Goal: Task Accomplishment & Management: Use online tool/utility

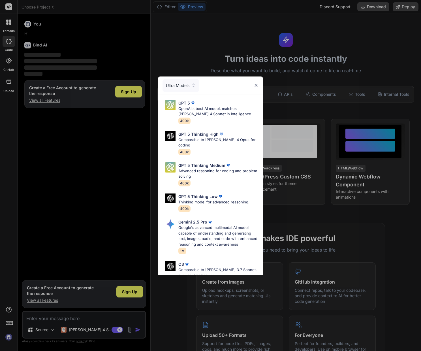
click at [259, 83] on img at bounding box center [256, 85] width 5 height 5
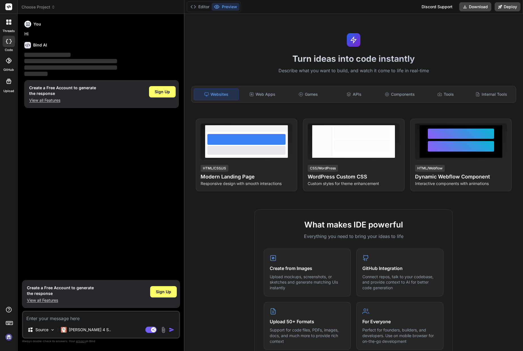
type textarea "x"
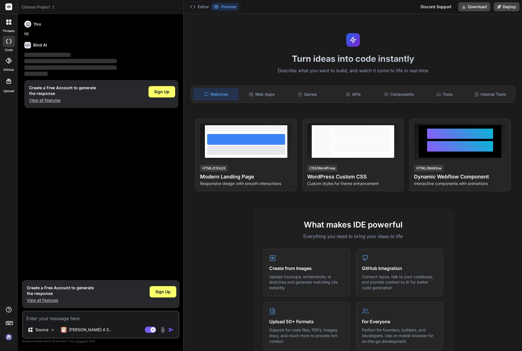
click at [8, 7] on rect at bounding box center [8, 6] width 7 height 7
click at [9, 338] on img at bounding box center [9, 337] width 10 height 10
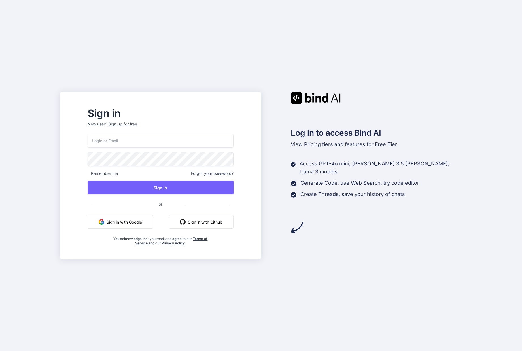
click at [125, 143] on input "email" at bounding box center [161, 141] width 146 height 14
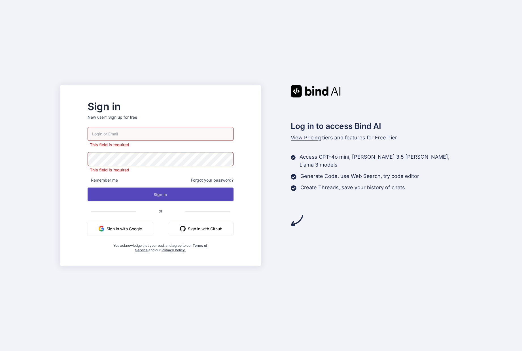
type input "[EMAIL_ADDRESS][DOMAIN_NAME]"
click at [160, 195] on button "Sign In" at bounding box center [161, 195] width 146 height 14
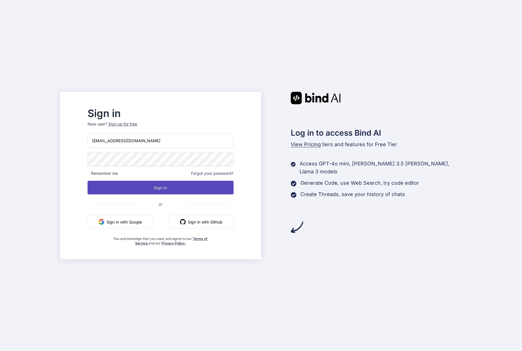
click at [185, 188] on button "Sign In" at bounding box center [161, 188] width 146 height 14
click at [167, 186] on button "Sign In" at bounding box center [161, 188] width 146 height 14
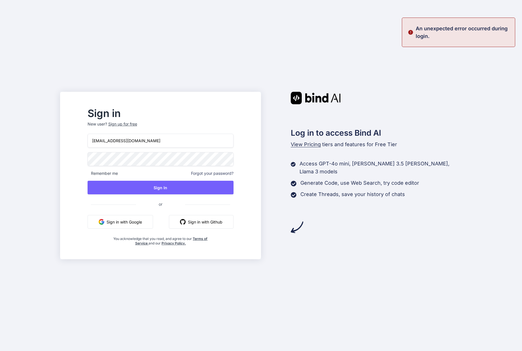
click at [141, 221] on button "Sign in with Google" at bounding box center [120, 222] width 65 height 14
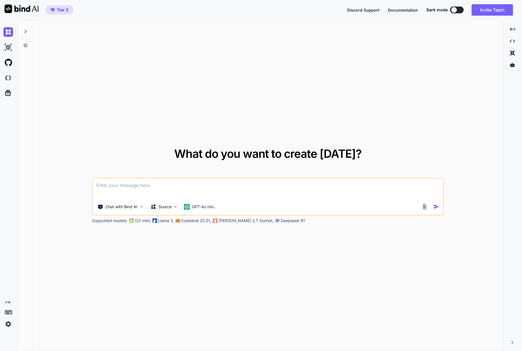
click at [26, 32] on icon at bounding box center [26, 31] width 2 height 3
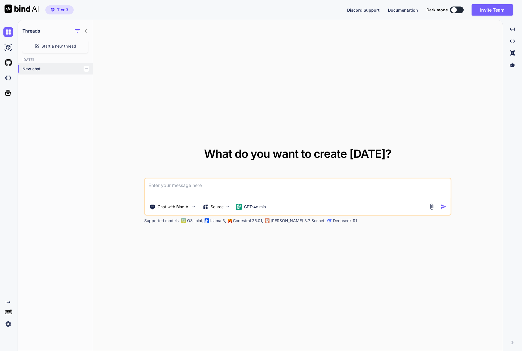
click at [33, 69] on p "New chat" at bounding box center [57, 69] width 70 height 6
click at [9, 46] on img at bounding box center [8, 48] width 10 height 10
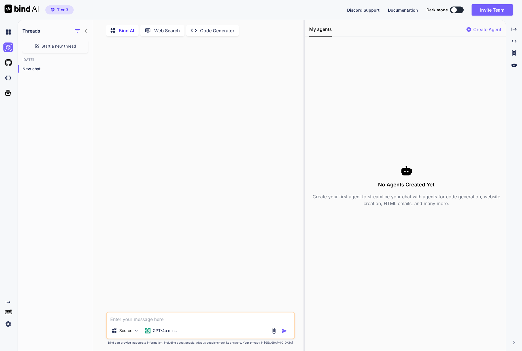
type textarea "x"
click at [9, 324] on img at bounding box center [8, 324] width 10 height 10
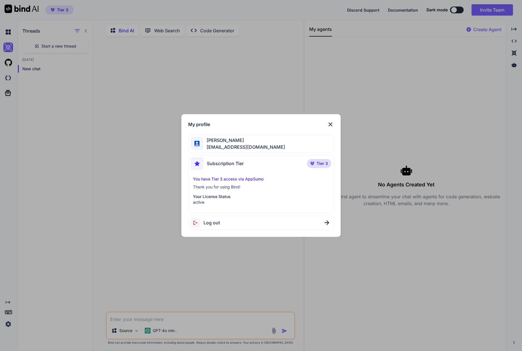
click at [332, 122] on img at bounding box center [330, 124] width 7 height 7
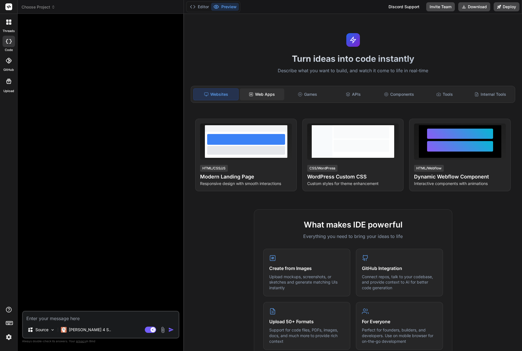
click at [264, 96] on div "Web Apps" at bounding box center [262, 94] width 44 height 12
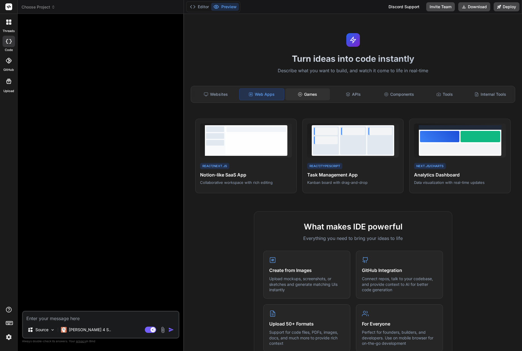
click at [308, 92] on div "Games" at bounding box center [307, 94] width 44 height 12
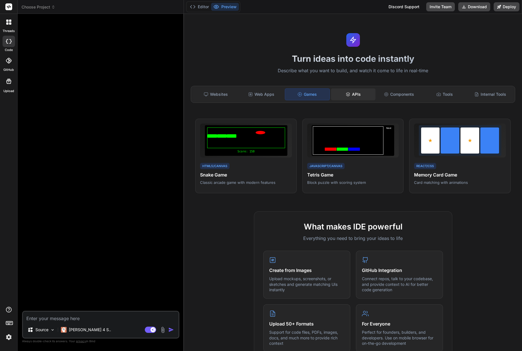
click at [350, 94] on div "APIs" at bounding box center [353, 94] width 44 height 12
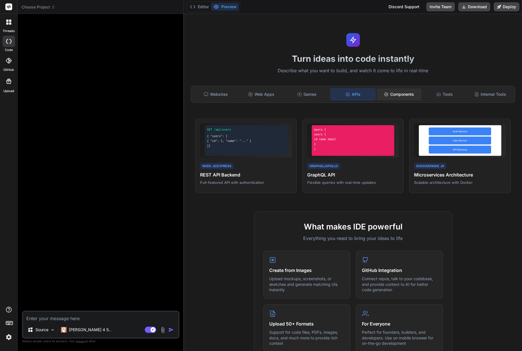
click at [403, 93] on div "Components" at bounding box center [399, 94] width 44 height 12
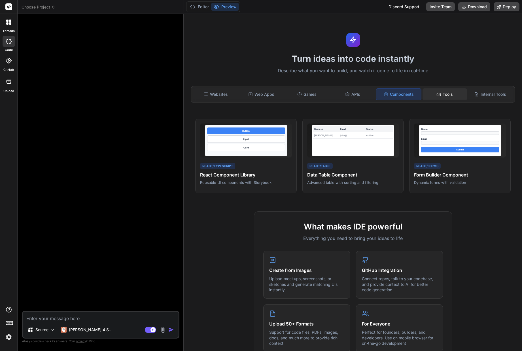
click at [436, 92] on icon at bounding box center [438, 94] width 5 height 5
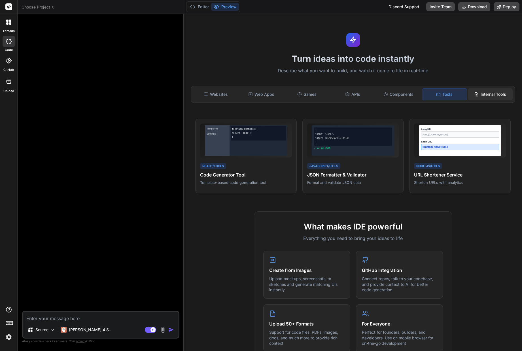
click at [475, 91] on div "Internal Tools" at bounding box center [490, 94] width 44 height 12
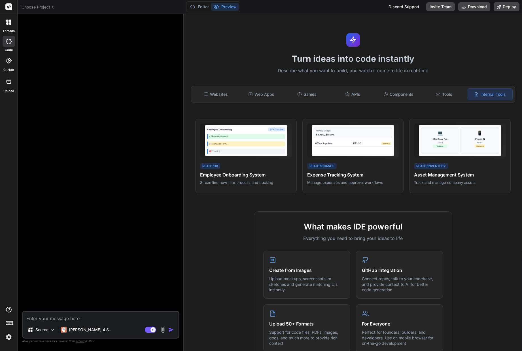
click at [211, 101] on div "Websites Web Apps Games APIs Components Tools Internal Tools" at bounding box center [353, 94] width 324 height 17
click at [214, 94] on div "Websites" at bounding box center [215, 94] width 44 height 12
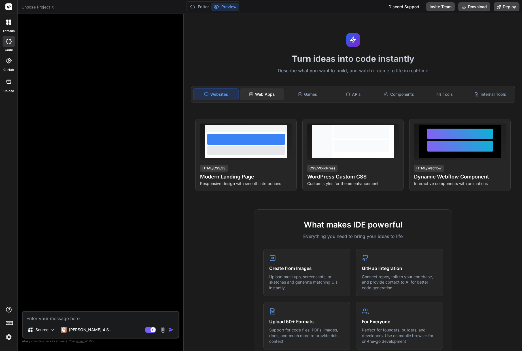
click at [272, 92] on div "Web Apps" at bounding box center [262, 94] width 44 height 12
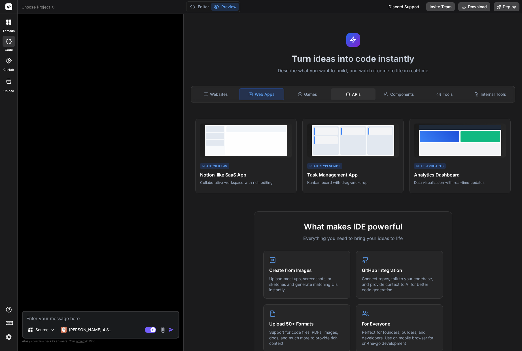
click at [354, 92] on div "APIs" at bounding box center [353, 94] width 44 height 12
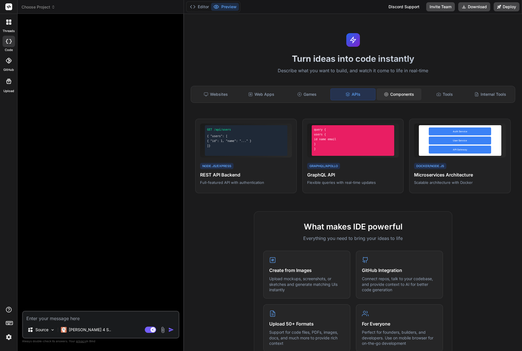
click at [403, 92] on div "Components" at bounding box center [399, 94] width 44 height 12
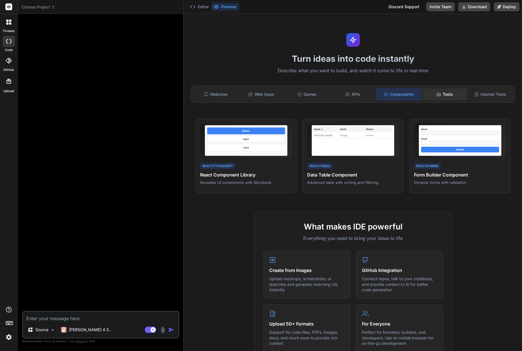
click at [444, 95] on div "Tools" at bounding box center [444, 94] width 44 height 12
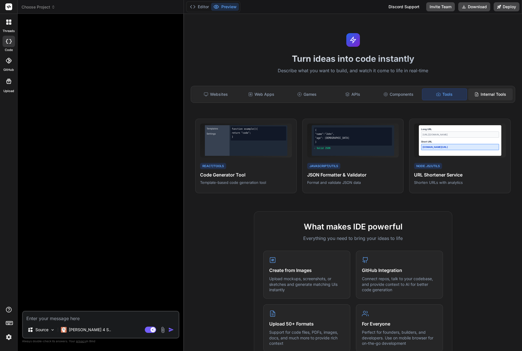
click at [486, 94] on div "Internal Tools" at bounding box center [490, 94] width 44 height 12
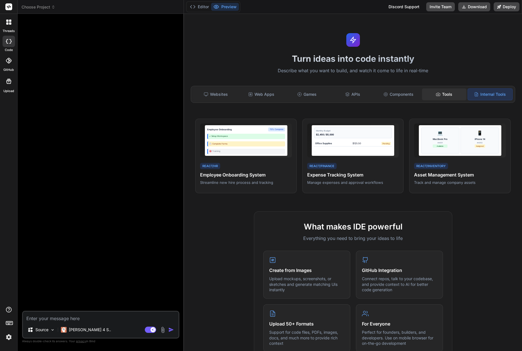
click at [441, 95] on div "Tools" at bounding box center [444, 94] width 44 height 12
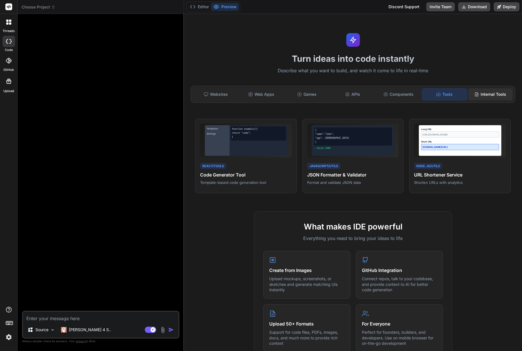
click at [493, 93] on div "Internal Tools" at bounding box center [490, 94] width 44 height 12
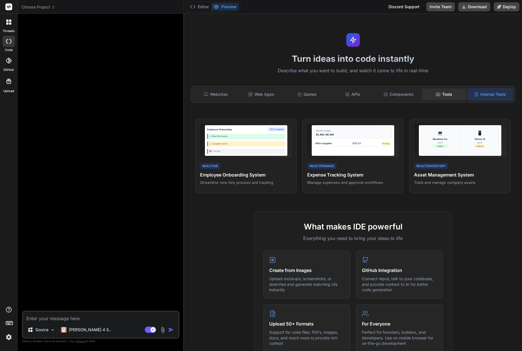
click at [422, 96] on div "Tools" at bounding box center [444, 94] width 44 height 12
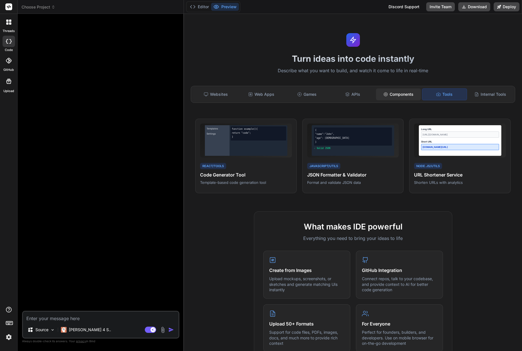
click at [378, 98] on div "Components" at bounding box center [398, 94] width 44 height 12
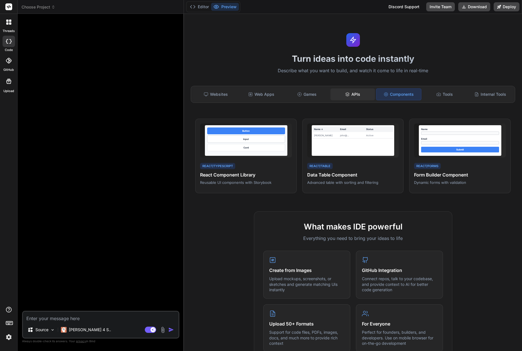
click at [354, 97] on div "APIs" at bounding box center [352, 94] width 44 height 12
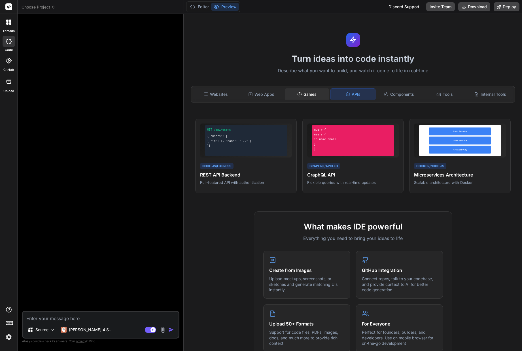
click at [308, 95] on div "Games" at bounding box center [307, 94] width 44 height 12
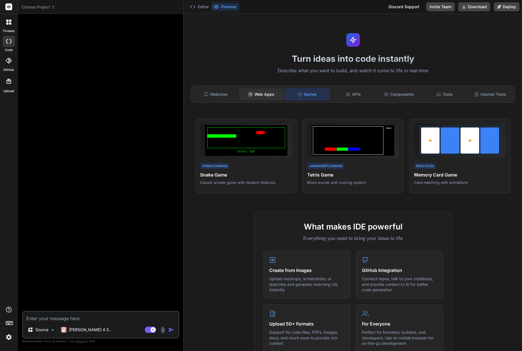
click at [256, 93] on div "Web Apps" at bounding box center [261, 94] width 44 height 12
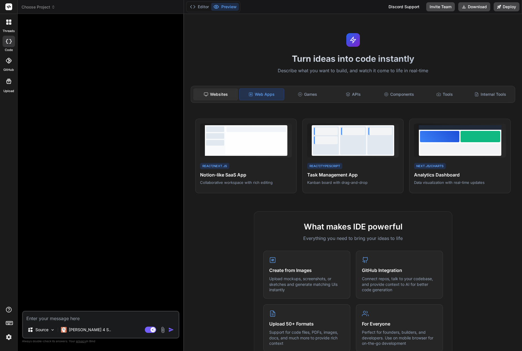
click at [212, 95] on div "Websites" at bounding box center [215, 94] width 44 height 12
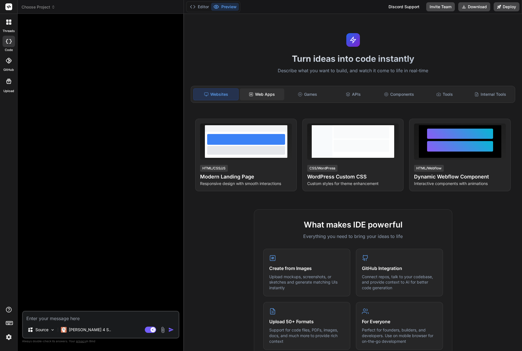
click at [271, 97] on div "Web Apps" at bounding box center [262, 94] width 44 height 12
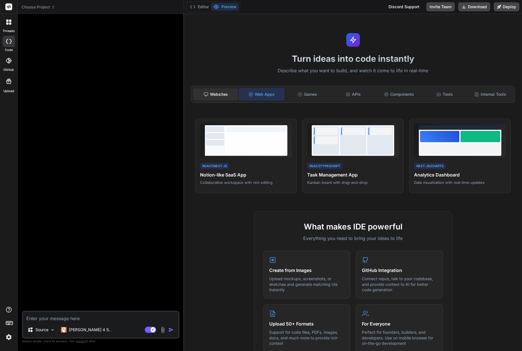
click at [227, 94] on div "Websites" at bounding box center [215, 94] width 44 height 12
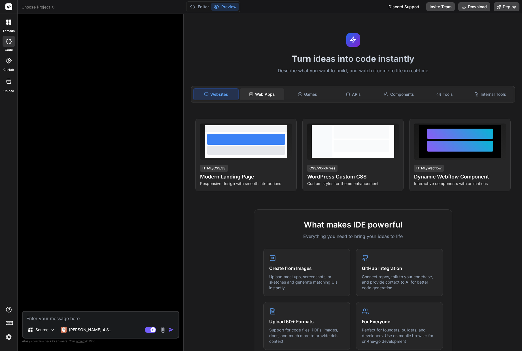
click at [269, 93] on div "Web Apps" at bounding box center [262, 94] width 44 height 12
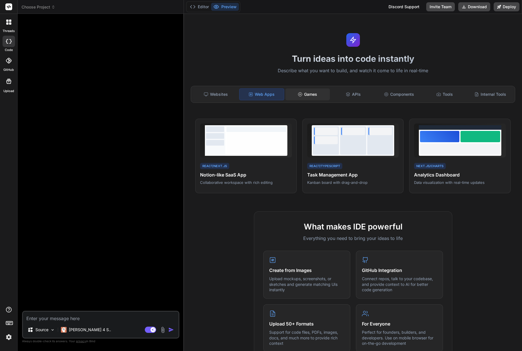
click at [310, 92] on div "Games" at bounding box center [307, 94] width 44 height 12
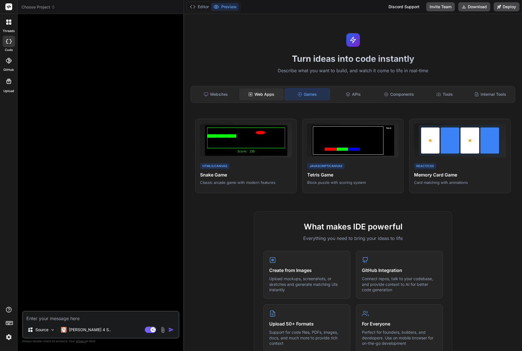
click at [268, 94] on div "Web Apps" at bounding box center [261, 94] width 44 height 12
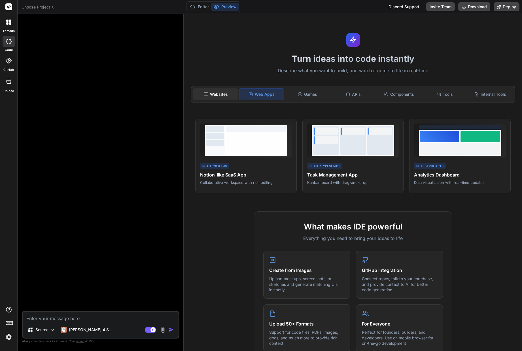
click at [230, 93] on div "Websites" at bounding box center [215, 94] width 44 height 12
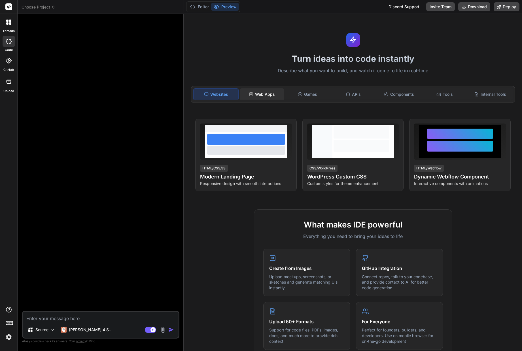
click at [261, 93] on div "Web Apps" at bounding box center [262, 94] width 44 height 12
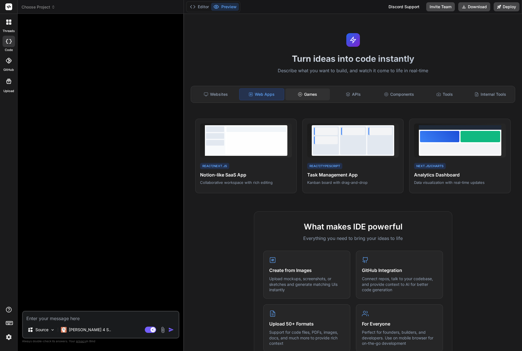
click at [312, 97] on div "Games" at bounding box center [307, 94] width 44 height 12
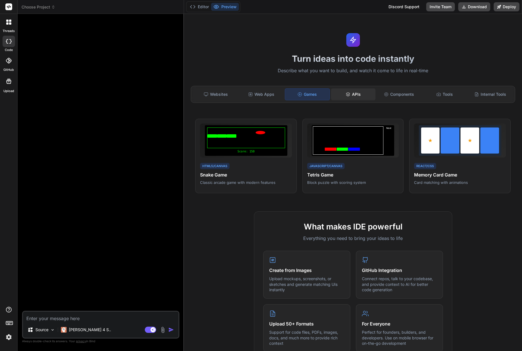
click at [351, 92] on div "APIs" at bounding box center [353, 94] width 44 height 12
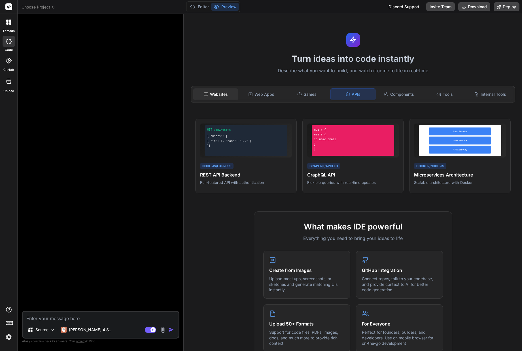
click at [213, 91] on div "Websites" at bounding box center [215, 94] width 44 height 12
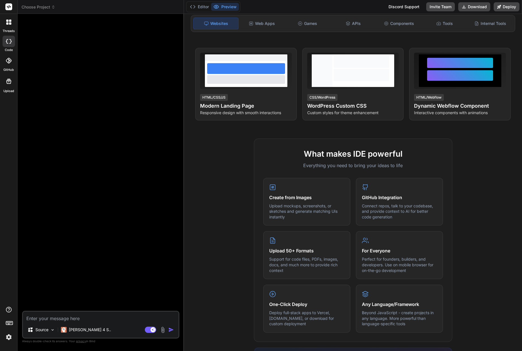
scroll to position [113, 0]
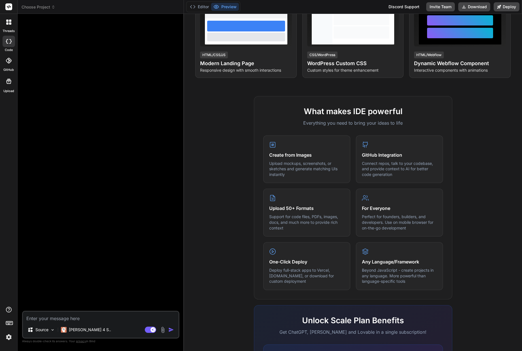
click at [10, 21] on icon at bounding box center [10, 21] width 2 height 2
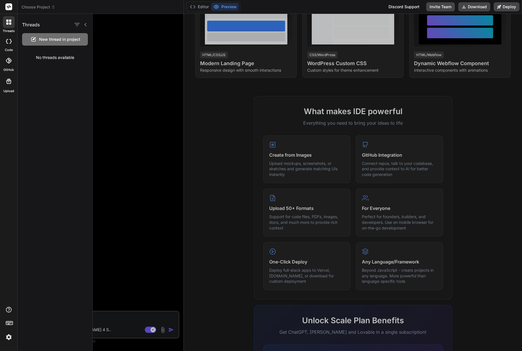
click at [11, 46] on div at bounding box center [9, 41] width 12 height 11
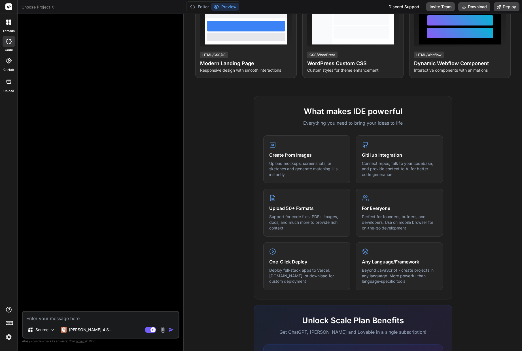
click at [8, 46] on div at bounding box center [9, 41] width 12 height 11
click at [9, 42] on icon at bounding box center [9, 41] width 6 height 5
click at [9, 7] on icon at bounding box center [9, 6] width 4 height 3
click at [31, 5] on span "Choose Project" at bounding box center [39, 7] width 34 height 6
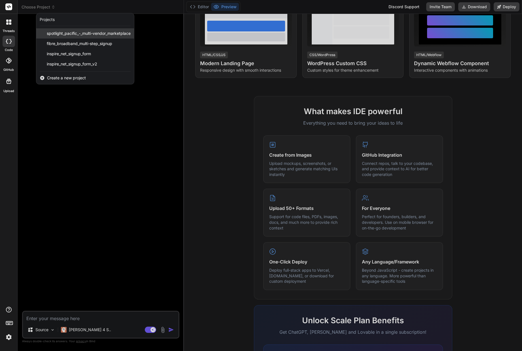
click at [67, 33] on span "spotlight_pacific_-_multi-vendor_marketplace" at bounding box center [89, 34] width 84 height 6
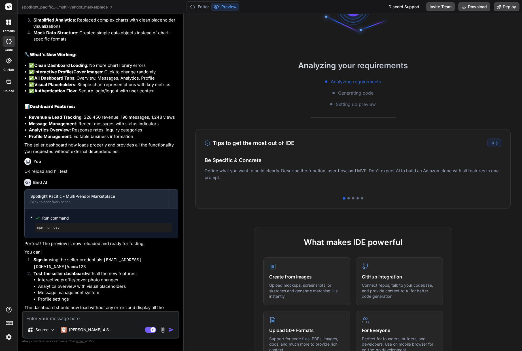
scroll to position [57, 0]
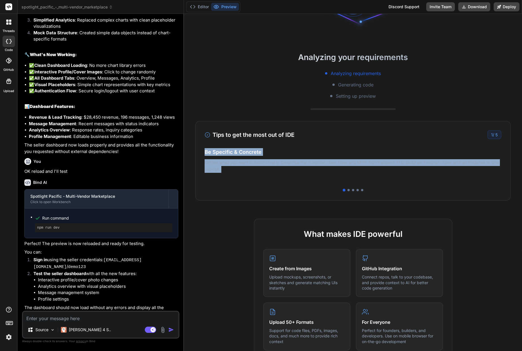
drag, startPoint x: 401, startPoint y: 154, endPoint x: 314, endPoint y: 149, distance: 87.2
click at [311, 148] on div "Tips to get the most out of IDE 1 / 5 Be Specific & Concrete Define what you wa…" at bounding box center [352, 161] width 315 height 80
click at [373, 160] on h4 "Easy Deployment" at bounding box center [353, 158] width 297 height 8
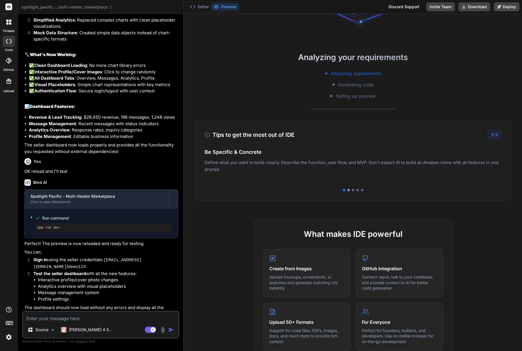
click at [347, 190] on div at bounding box center [348, 190] width 2 height 2
click at [352, 190] on div at bounding box center [353, 190] width 2 height 2
click at [356, 190] on div at bounding box center [357, 190] width 2 height 2
click at [361, 189] on div at bounding box center [362, 190] width 2 height 2
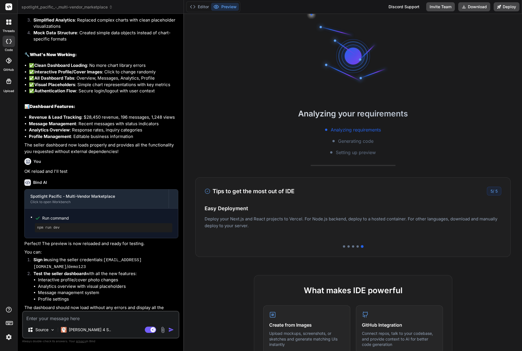
scroll to position [0, 0]
click at [356, 247] on div at bounding box center [357, 247] width 2 height 2
click at [352, 246] on div at bounding box center [353, 247] width 2 height 2
click at [347, 247] on div at bounding box center [348, 247] width 2 height 2
click at [343, 247] on div at bounding box center [344, 247] width 2 height 2
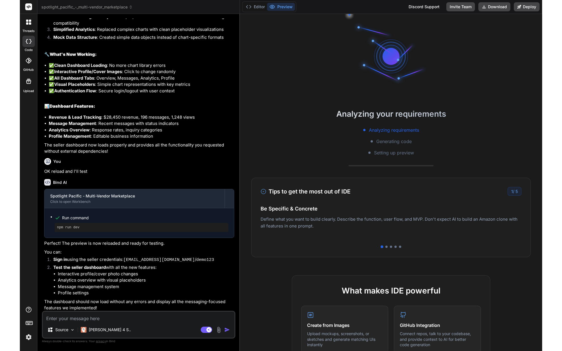
scroll to position [699, 0]
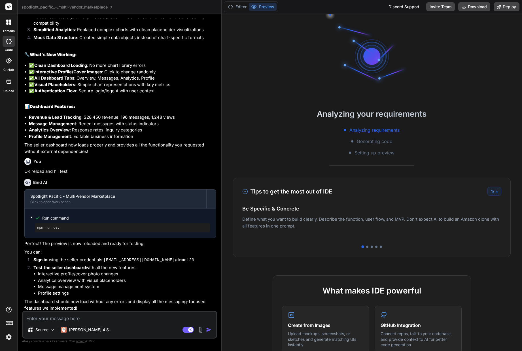
drag, startPoint x: 184, startPoint y: 61, endPoint x: 211, endPoint y: 65, distance: 27.8
click at [211, 65] on div "Bind AI Web Search Created with Pixso. Code Generator You reload the preview an…" at bounding box center [120, 182] width 204 height 337
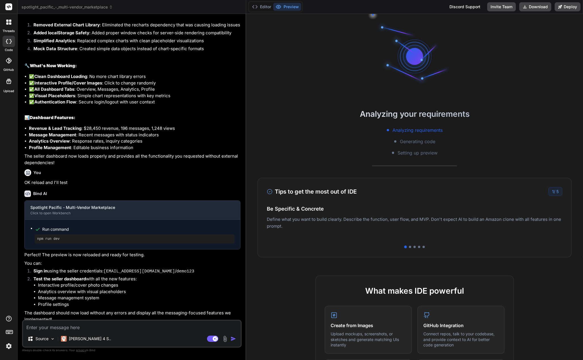
scroll to position [675, 0]
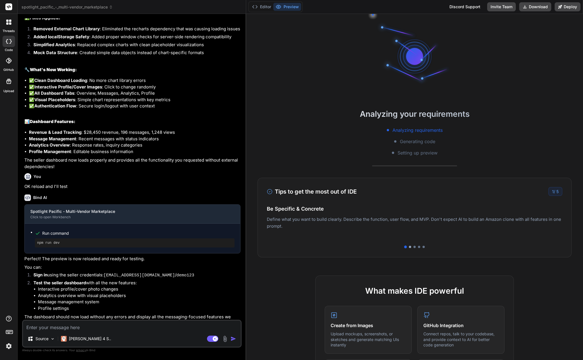
click at [409, 246] on div at bounding box center [410, 247] width 2 height 2
click at [413, 246] on div at bounding box center [414, 247] width 2 height 2
click at [418, 247] on div at bounding box center [419, 247] width 2 height 2
click at [419, 247] on div at bounding box center [414, 247] width 295 height 2
click at [422, 247] on div at bounding box center [423, 247] width 2 height 2
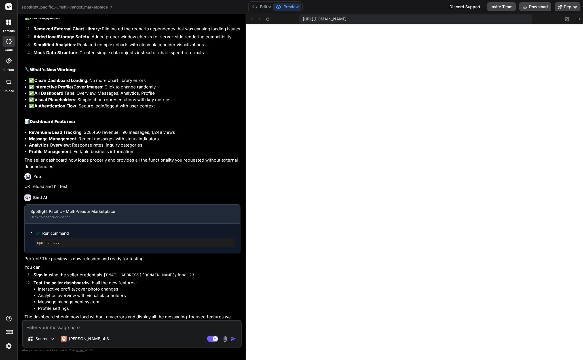
scroll to position [162, 0]
type textarea "x"
click at [522, 18] on icon at bounding box center [566, 19] width 5 height 5
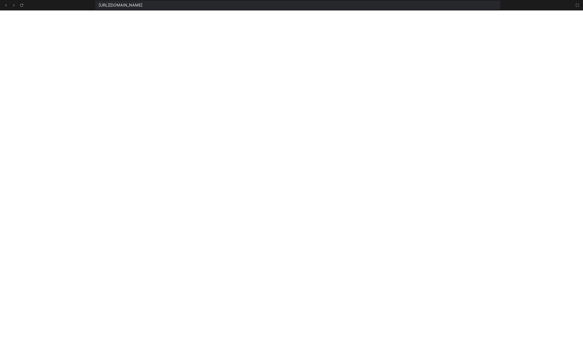
scroll to position [199, 0]
click at [522, 6] on icon at bounding box center [577, 5] width 5 height 5
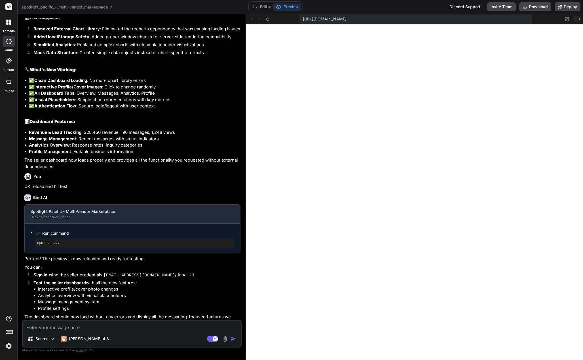
click at [522, 20] on icon "Created with Pixso." at bounding box center [577, 19] width 5 height 5
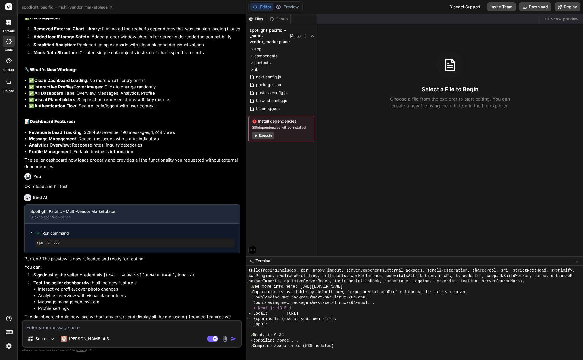
scroll to position [215, 0]
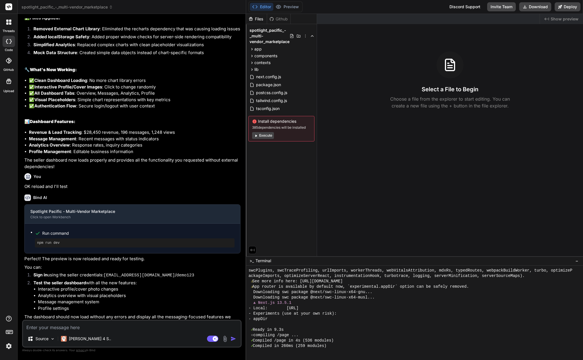
click at [522, 18] on span "Show preview" at bounding box center [564, 19] width 28 height 6
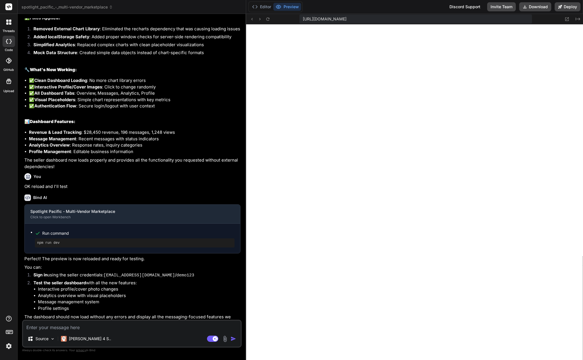
scroll to position [345, 0]
click at [251, 19] on icon at bounding box center [251, 19] width 5 height 5
click at [267, 21] on icon at bounding box center [267, 19] width 5 height 5
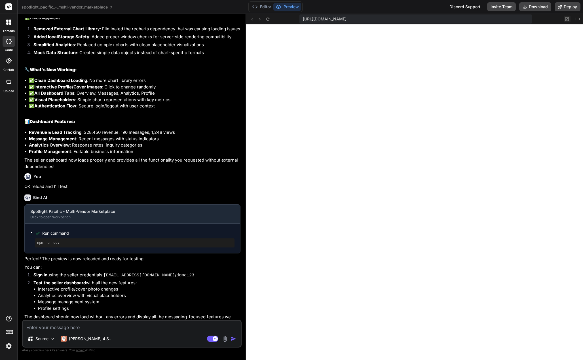
click at [522, 19] on icon at bounding box center [567, 19] width 4 height 4
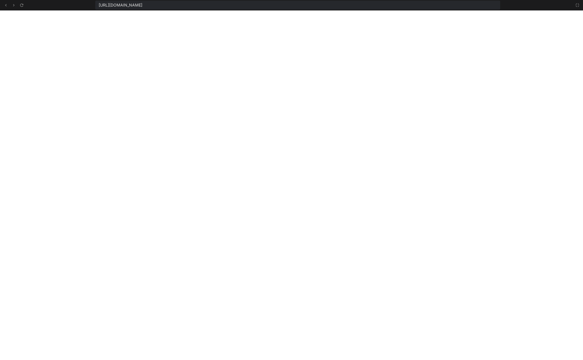
scroll to position [657, 0]
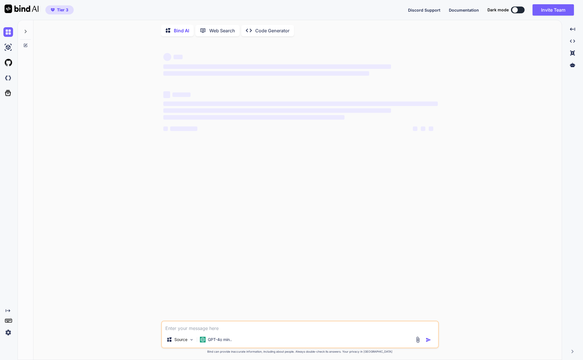
type textarea "x"
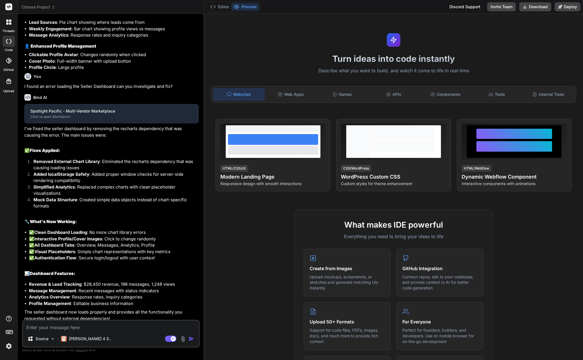
click at [41, 6] on span "Choose Project" at bounding box center [39, 7] width 34 height 6
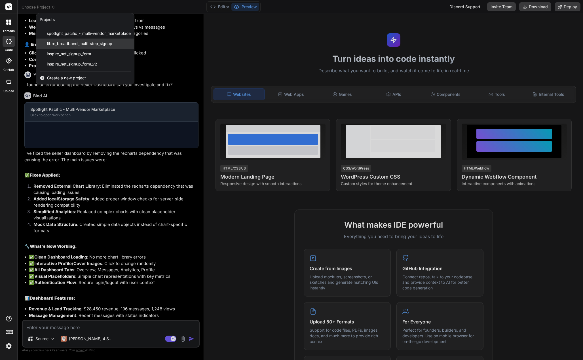
scroll to position [536, 0]
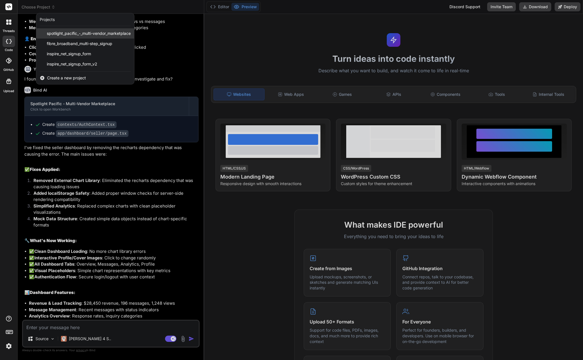
click at [66, 34] on span "spotlight_pacific_-_multi-vendor_marketplace" at bounding box center [89, 34] width 84 height 6
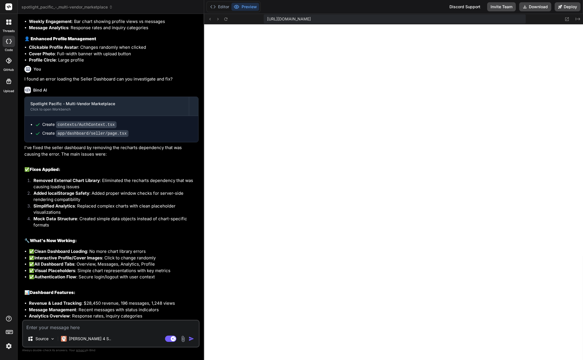
scroll to position [188, 0]
click at [569, 19] on icon at bounding box center [566, 19] width 5 height 5
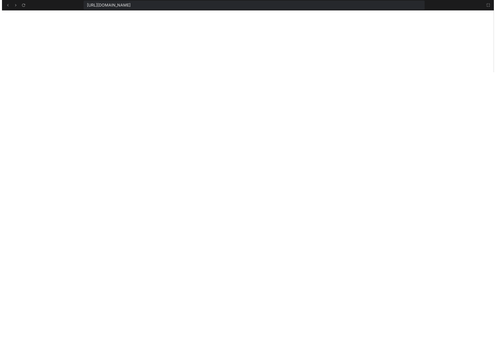
scroll to position [580, 0]
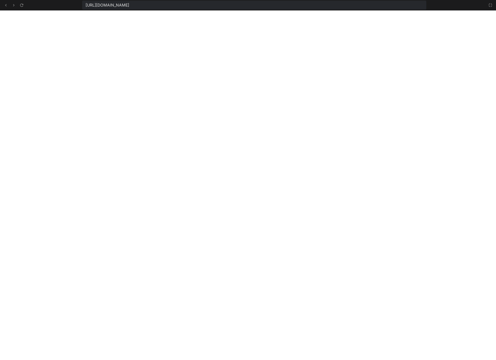
type textarea "x"
